Goal: Ask a question

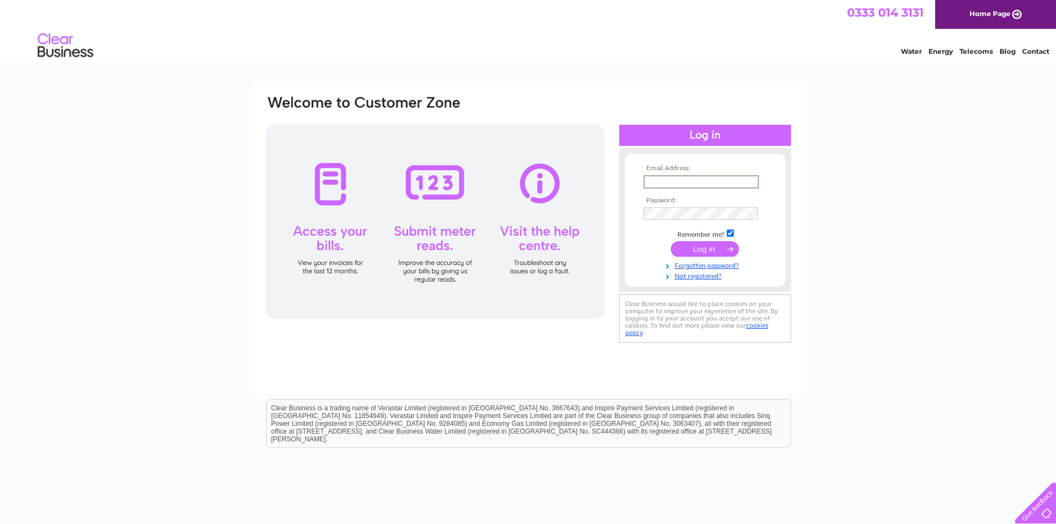
click at [728, 181] on input "text" at bounding box center [700, 181] width 115 height 13
type input "katiegeorge@ntlworld.com"
click at [703, 251] on input "submit" at bounding box center [705, 248] width 68 height 16
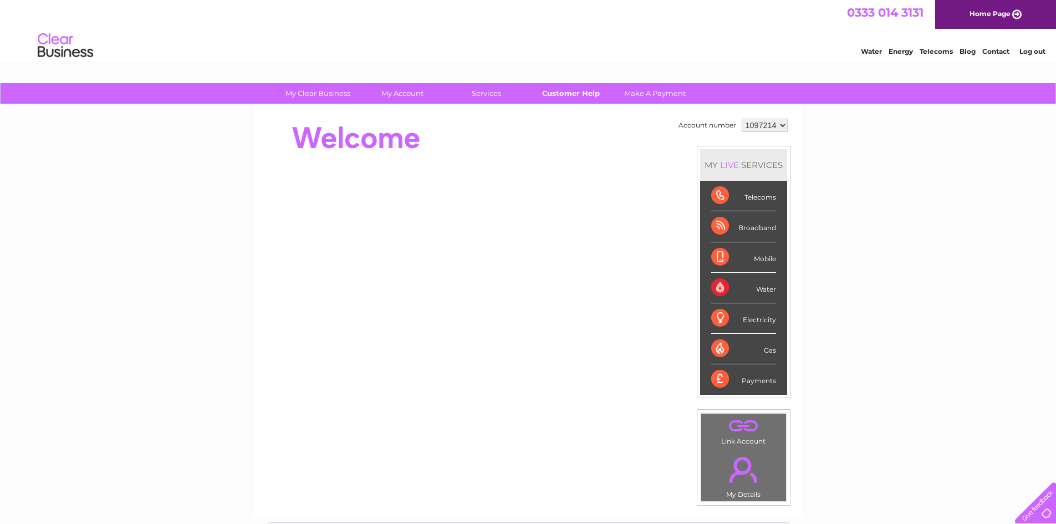
click at [578, 91] on link "Customer Help" at bounding box center [570, 93] width 91 height 21
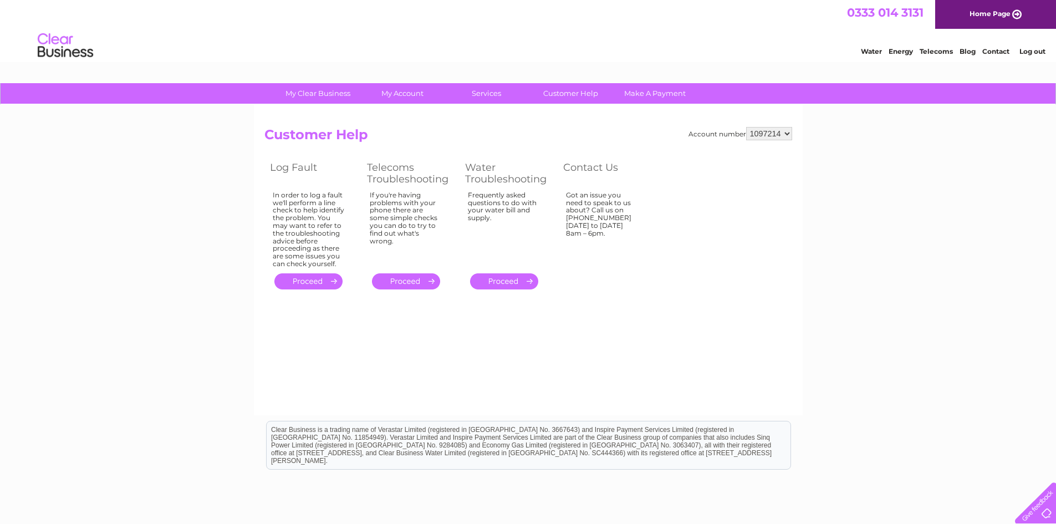
click at [413, 277] on link "." at bounding box center [406, 281] width 68 height 16
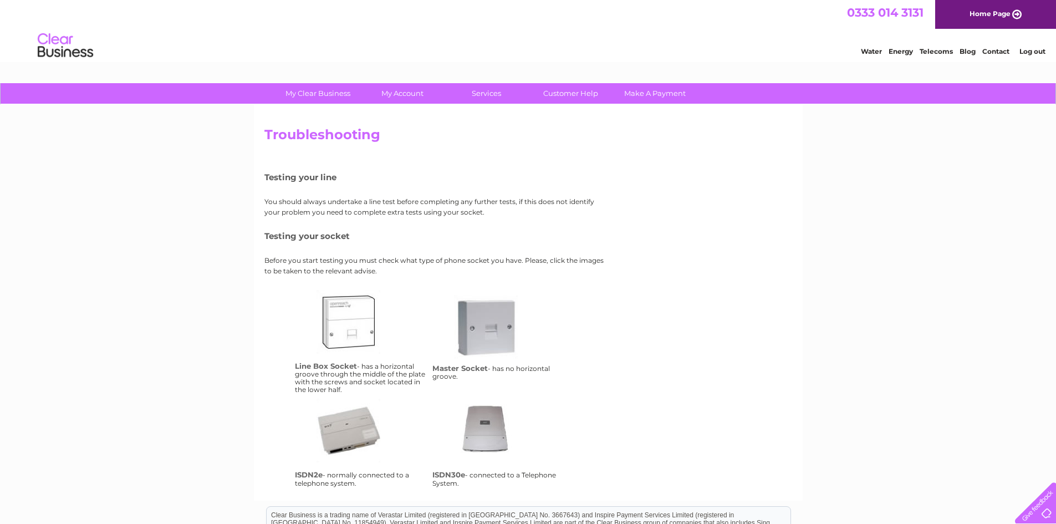
click at [995, 53] on link "Contact" at bounding box center [995, 51] width 27 height 8
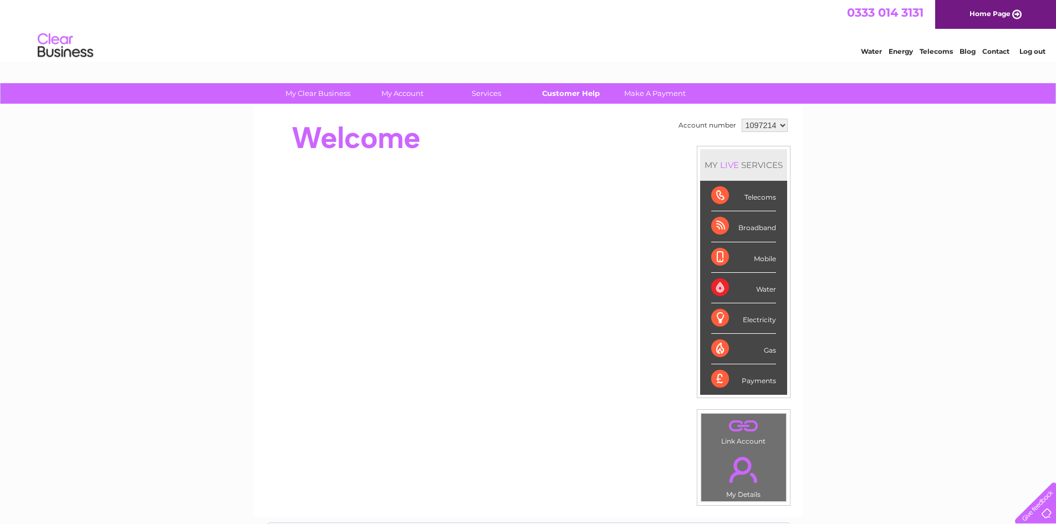
click at [589, 94] on link "Customer Help" at bounding box center [570, 93] width 91 height 21
